Goal: Task Accomplishment & Management: Use online tool/utility

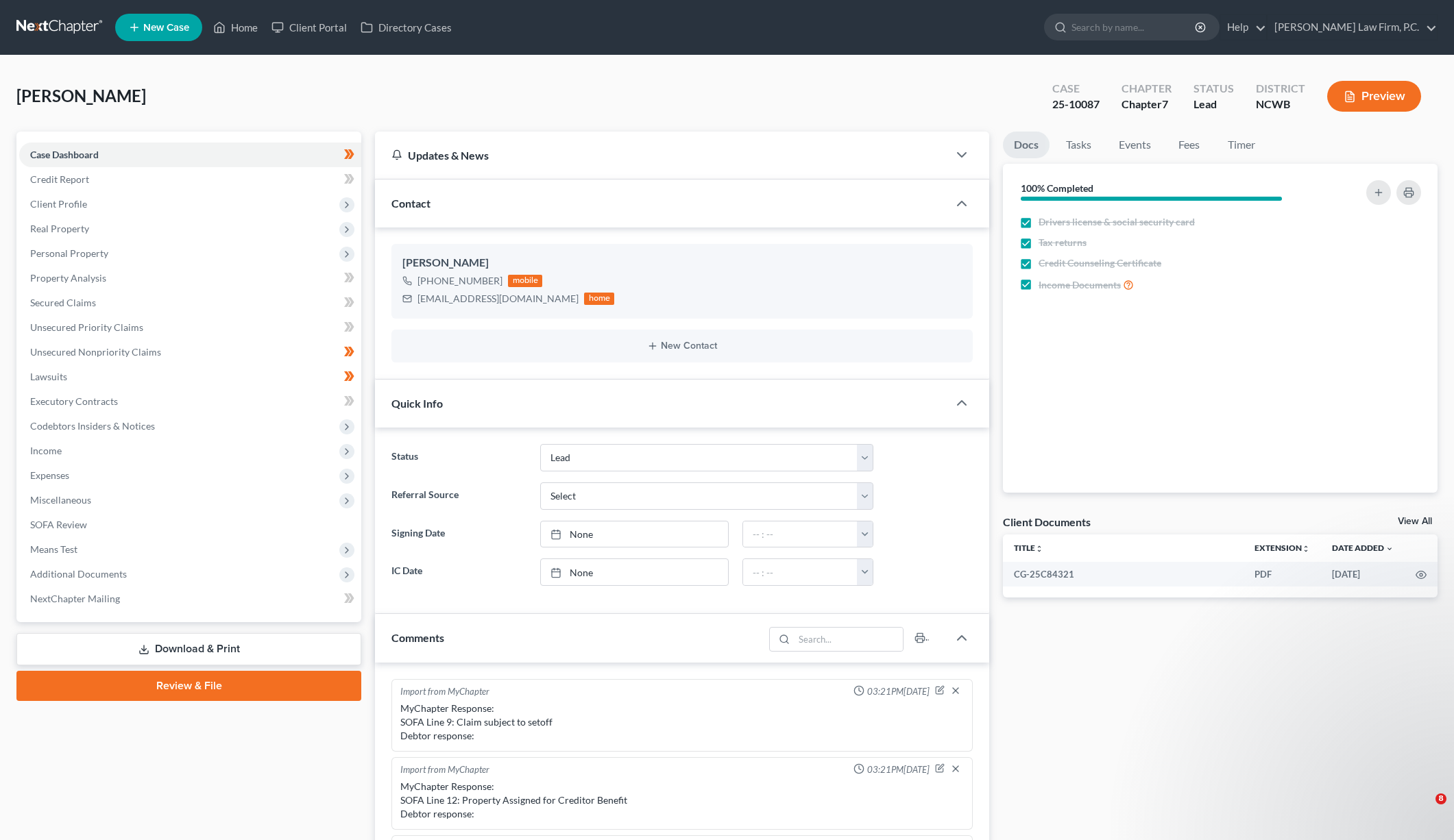
select select "5"
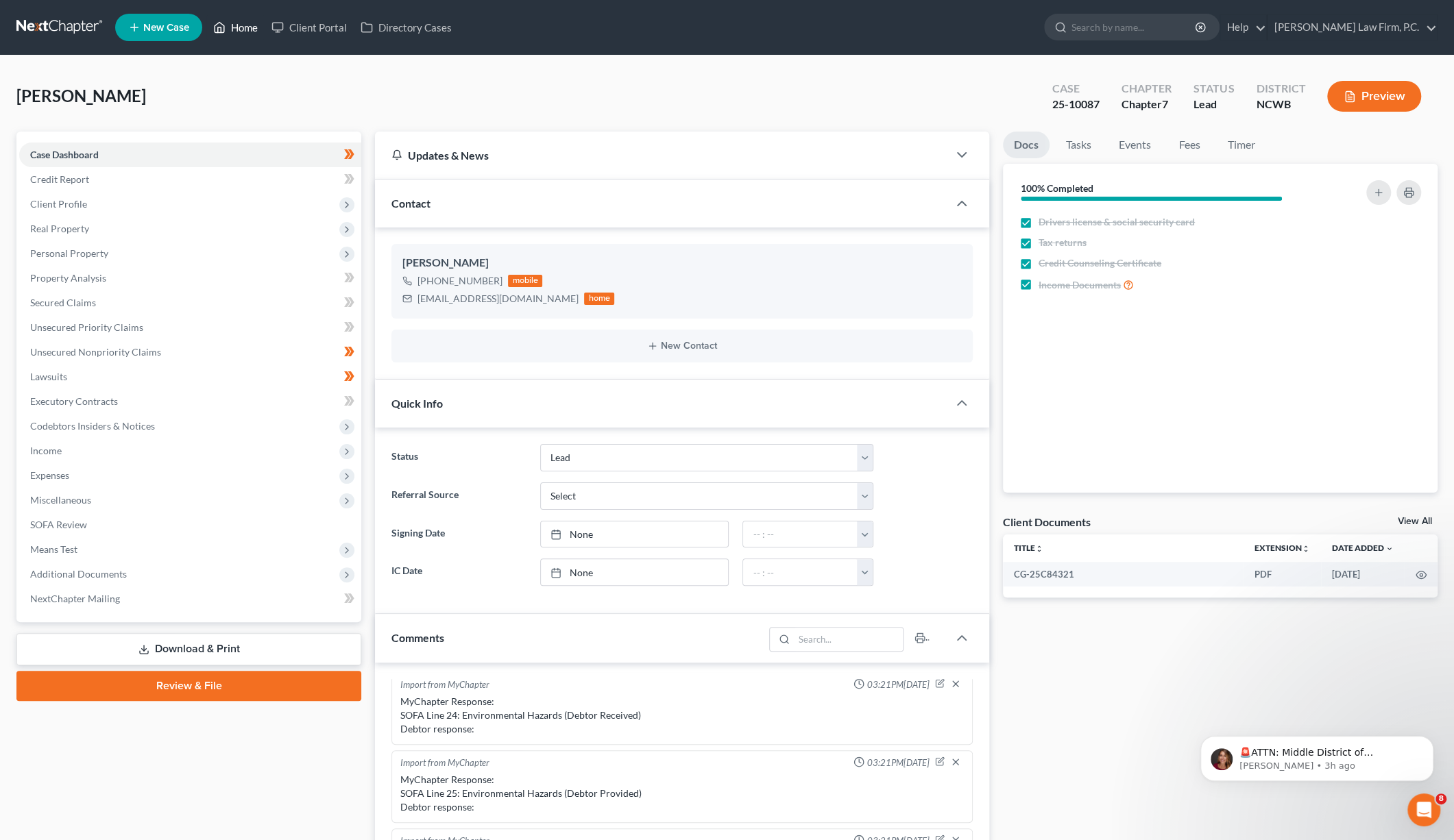
click at [249, 24] on link "Home" at bounding box center [235, 28] width 58 height 24
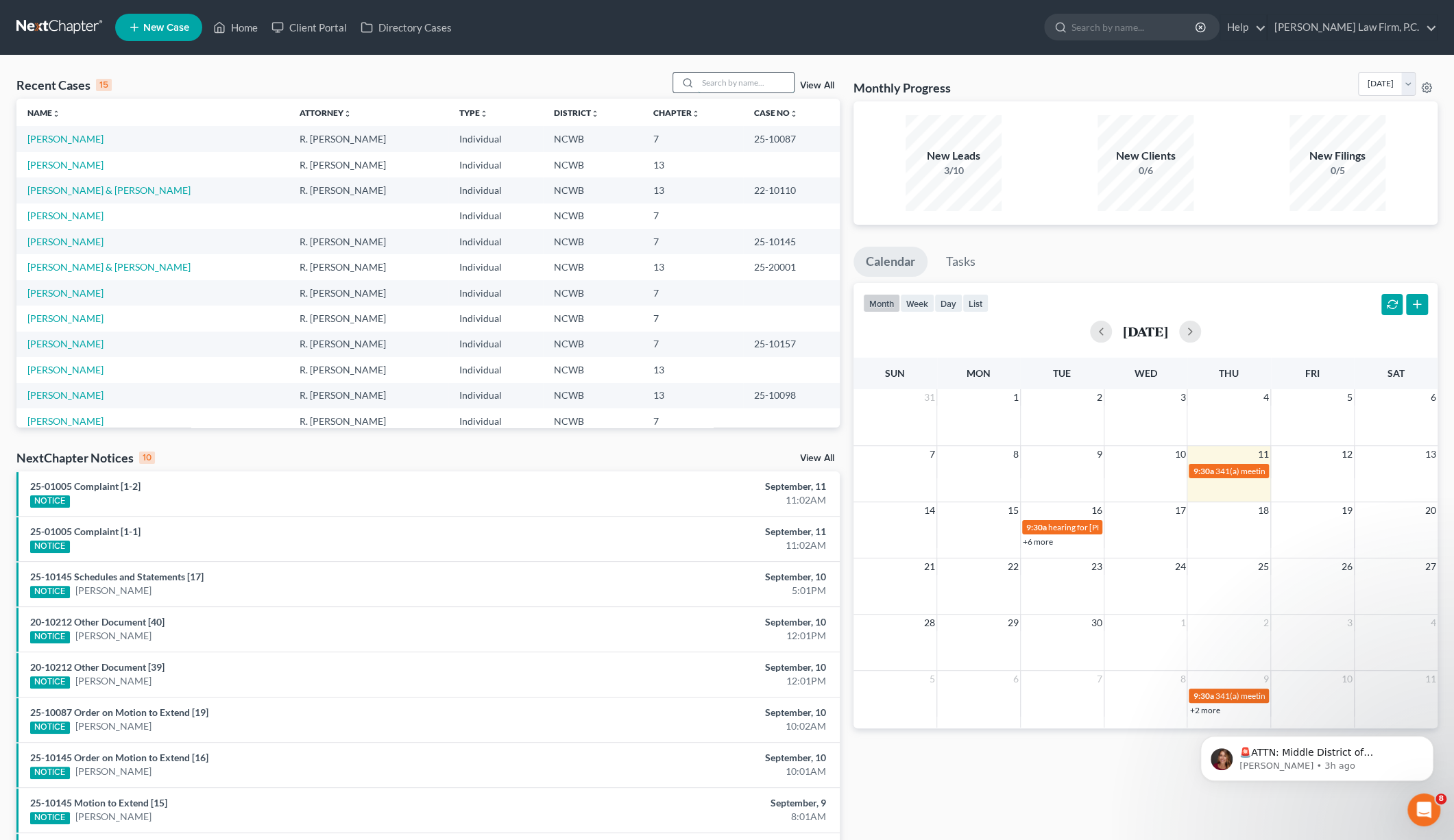
click at [714, 87] on input "search" at bounding box center [746, 83] width 96 height 19
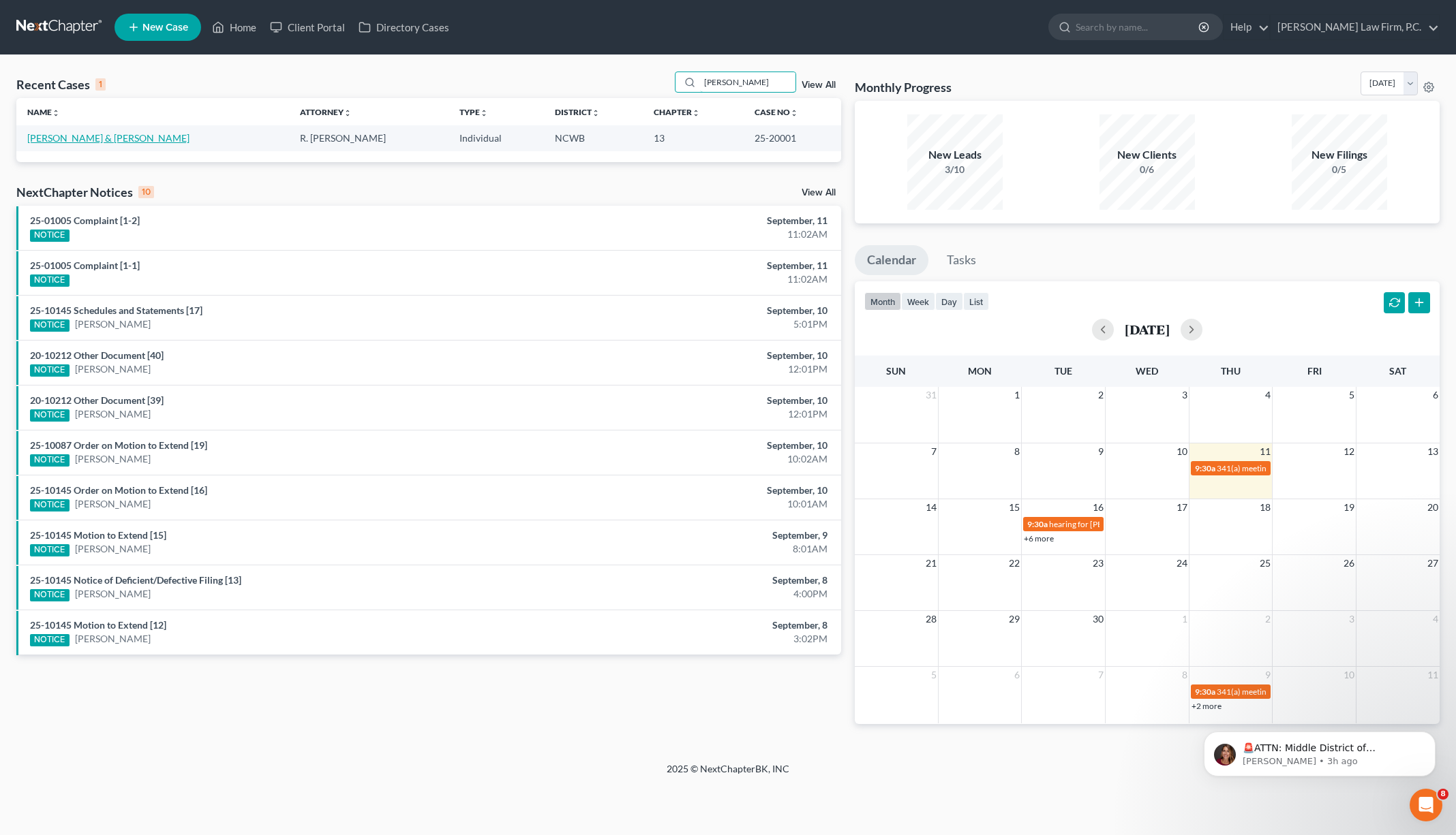
type input "[PERSON_NAME]"
click at [83, 140] on link "[PERSON_NAME] & [PERSON_NAME]" at bounding box center [108, 138] width 162 height 11
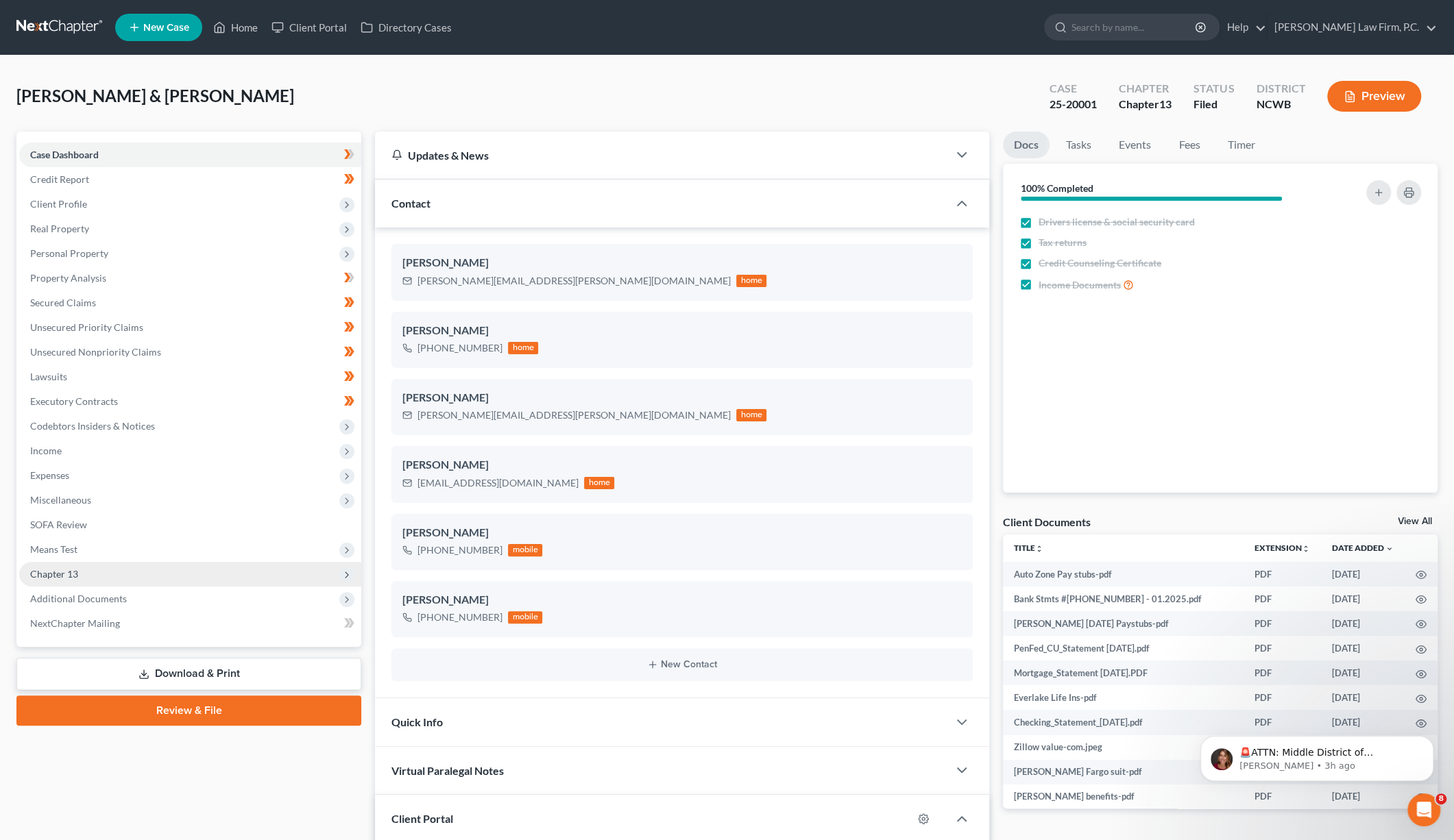
click at [58, 571] on span "Chapter 13" at bounding box center [54, 574] width 48 height 11
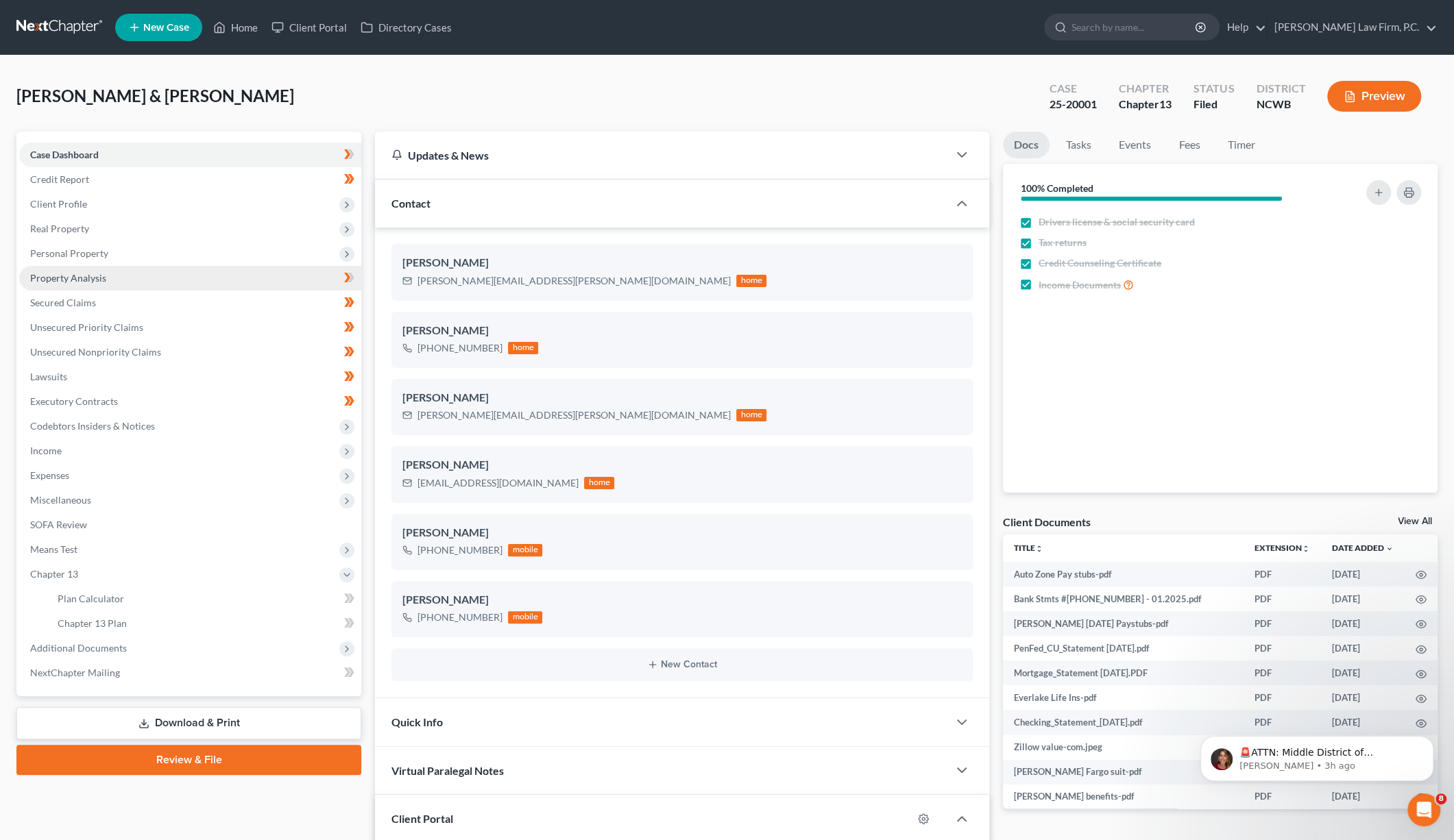
click at [64, 278] on span "Property Analysis" at bounding box center [68, 278] width 76 height 11
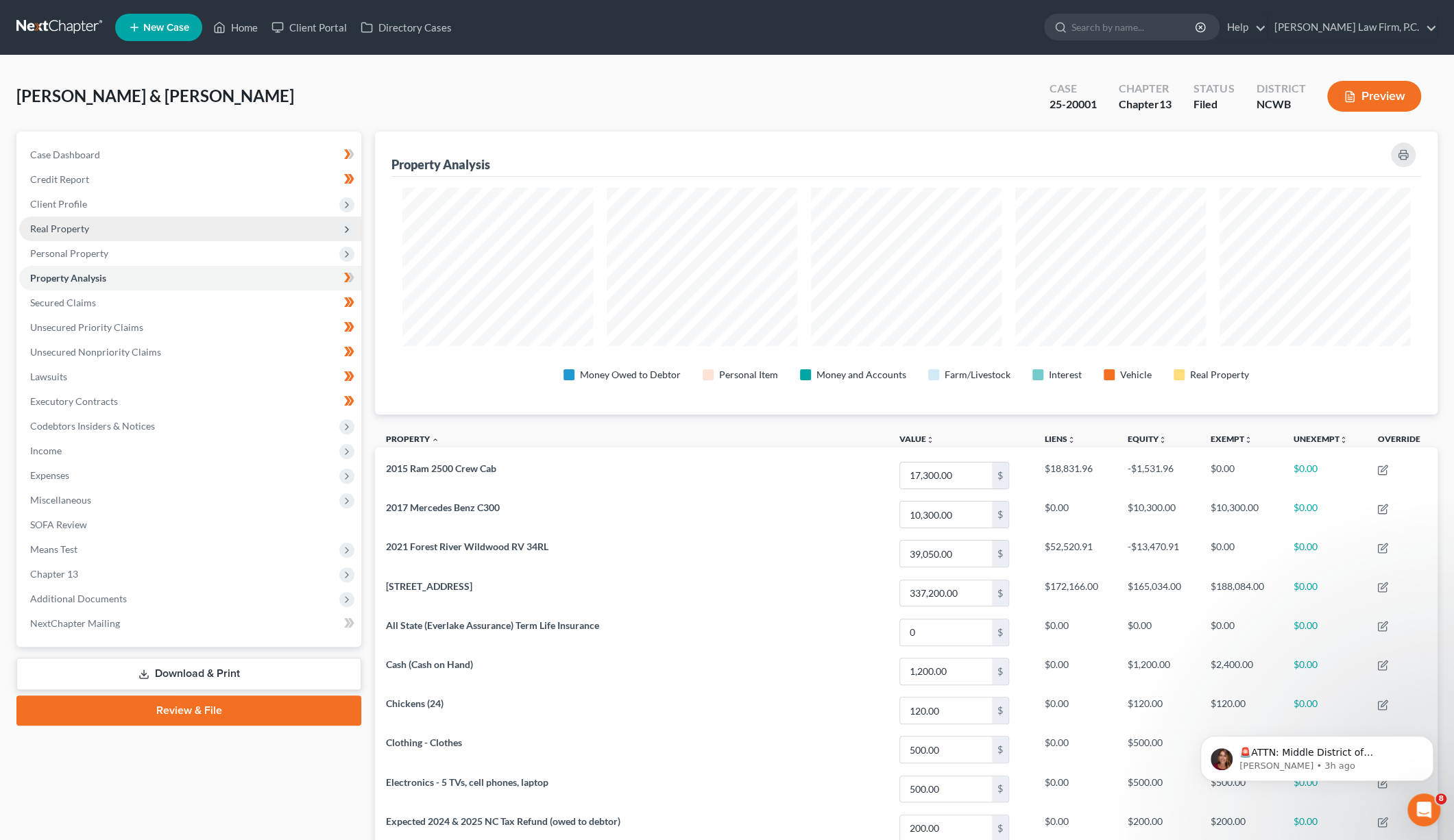
click at [46, 227] on span "Real Property" at bounding box center [59, 228] width 59 height 11
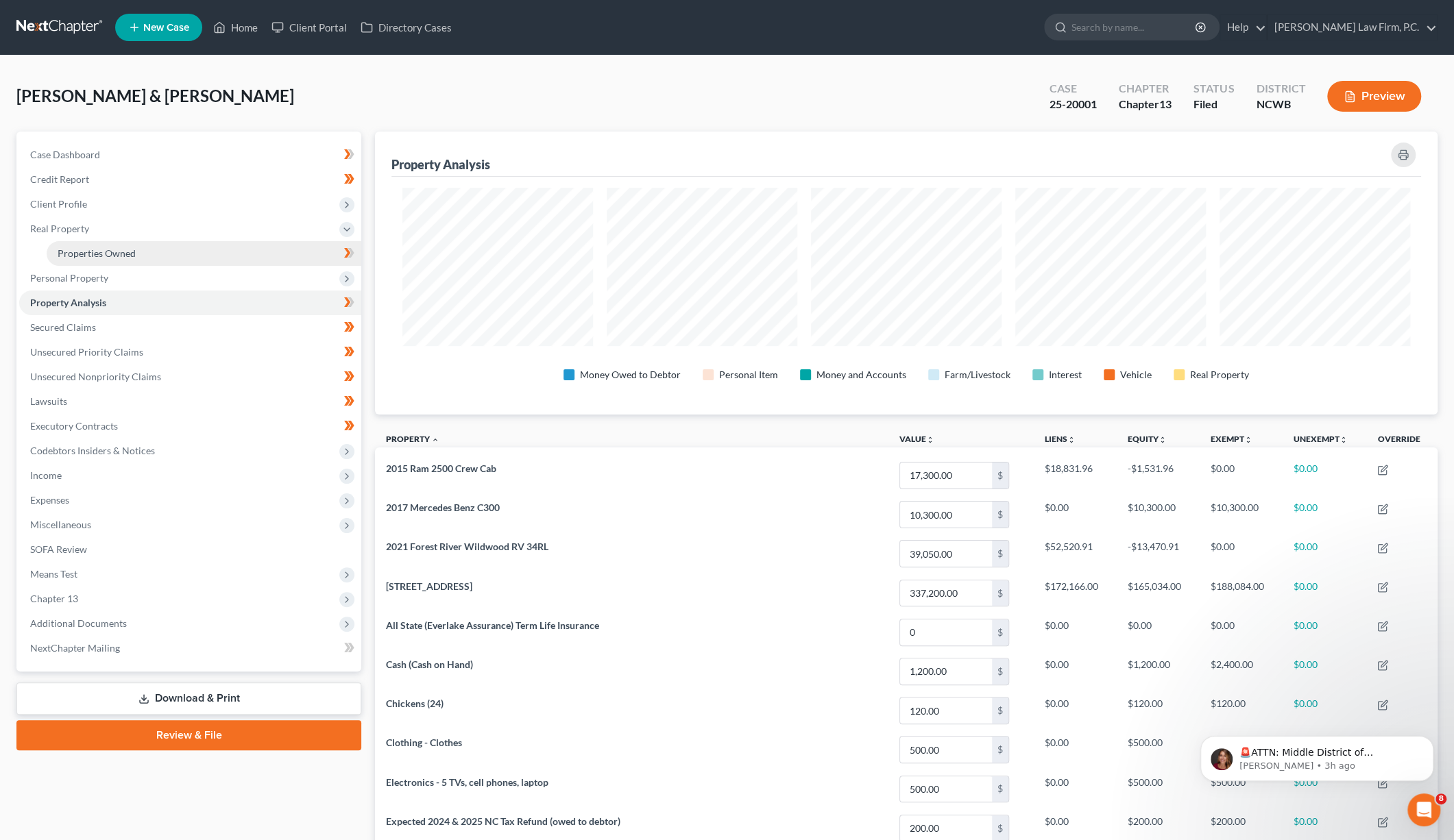
drag, startPoint x: 84, startPoint y: 252, endPoint x: 104, endPoint y: 251, distance: 20.0
click at [84, 252] on span "Properties Owned" at bounding box center [97, 253] width 78 height 11
